Goal: Browse casually

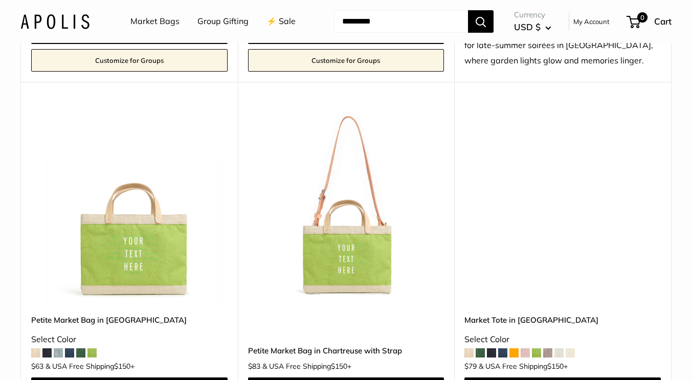
scroll to position [2859, 0]
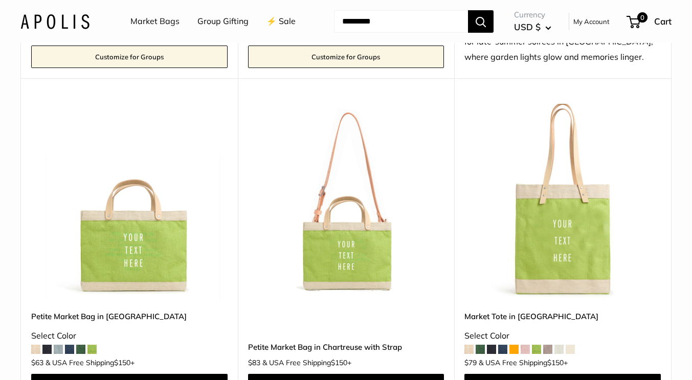
click at [227, 28] on link "Group Gifting" at bounding box center [222, 21] width 51 height 15
